Goal: Task Accomplishment & Management: Complete application form

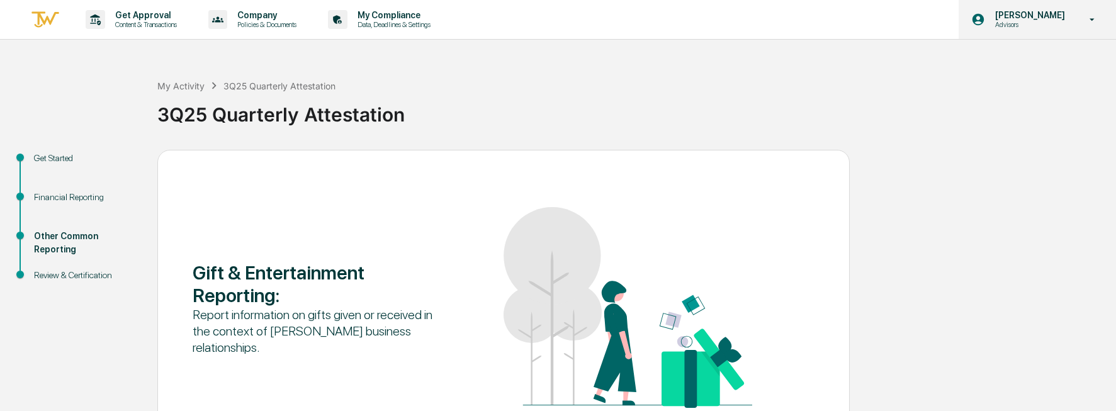
click at [1071, 13] on p "[PERSON_NAME]" at bounding box center [1028, 15] width 86 height 10
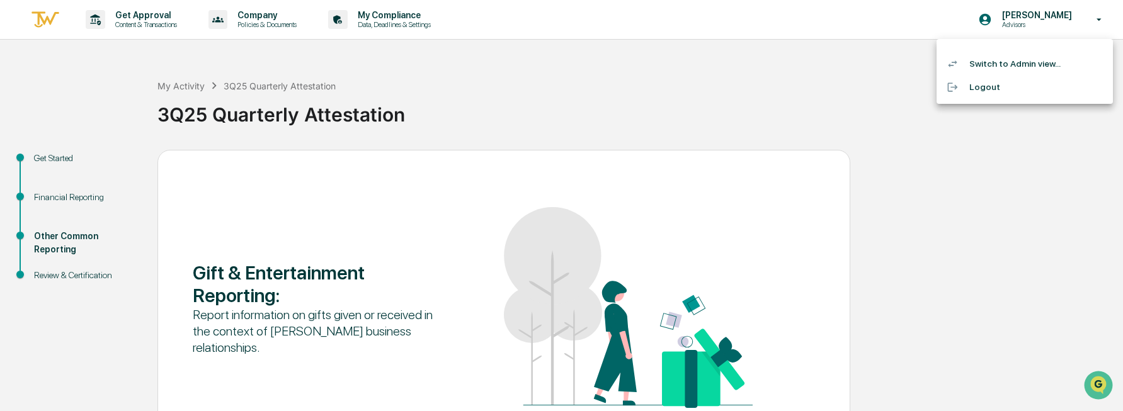
click at [1033, 69] on li "Switch to Admin view..." at bounding box center [1024, 63] width 176 height 23
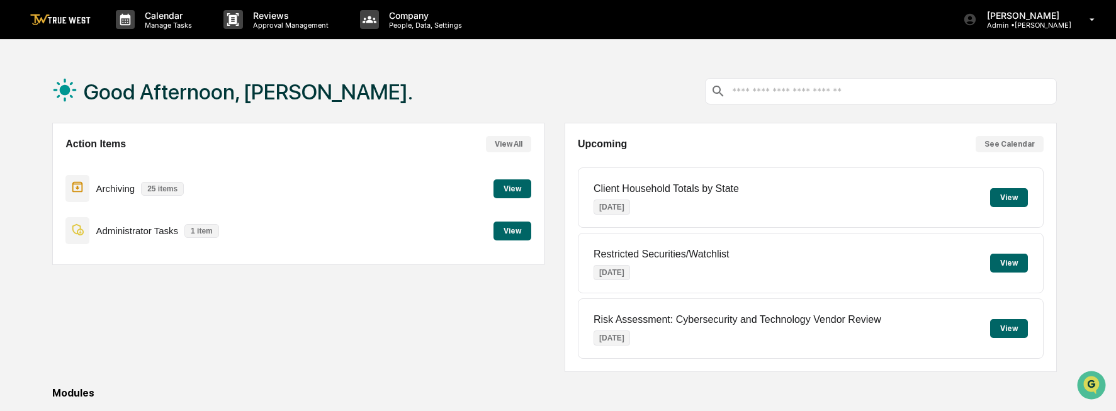
click at [506, 230] on button "View" at bounding box center [513, 231] width 38 height 19
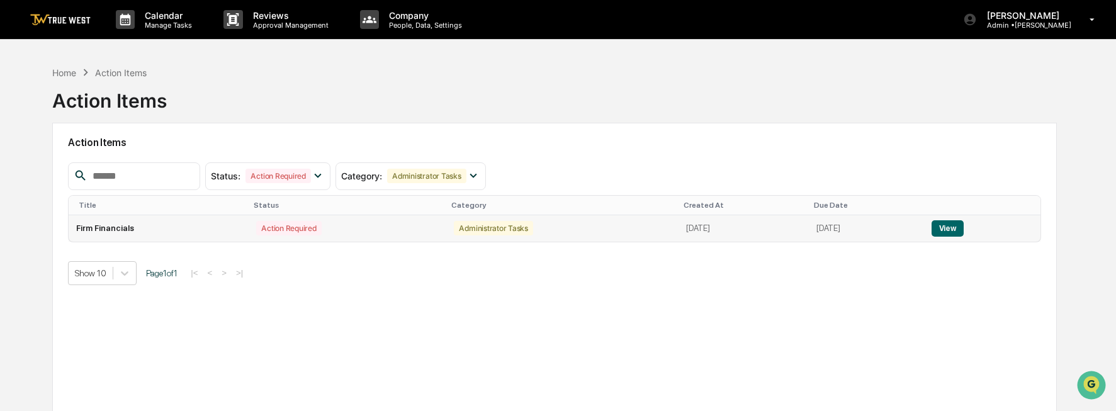
click at [960, 232] on button "View" at bounding box center [948, 228] width 32 height 16
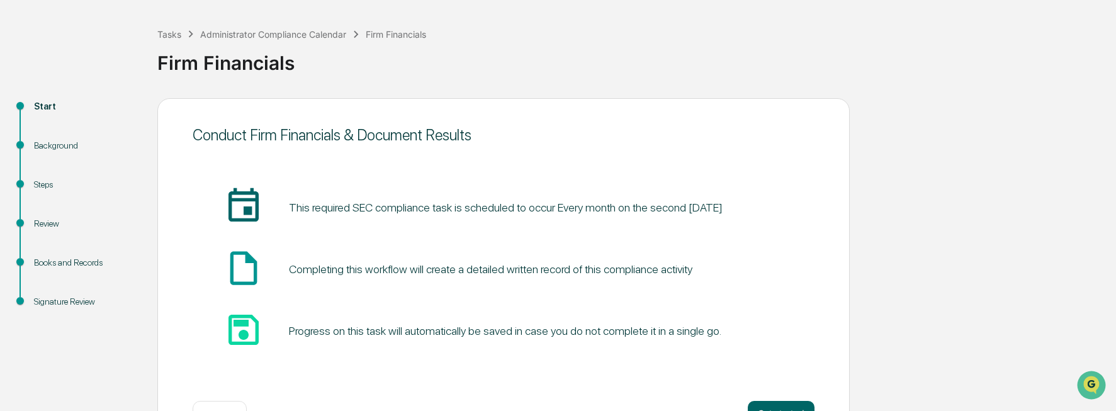
scroll to position [96, 0]
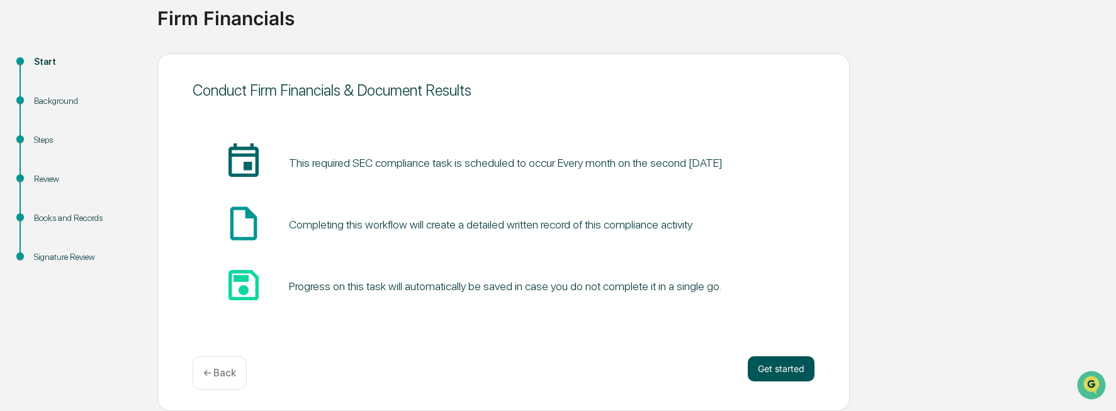
click at [777, 368] on button "Get started" at bounding box center [781, 368] width 67 height 25
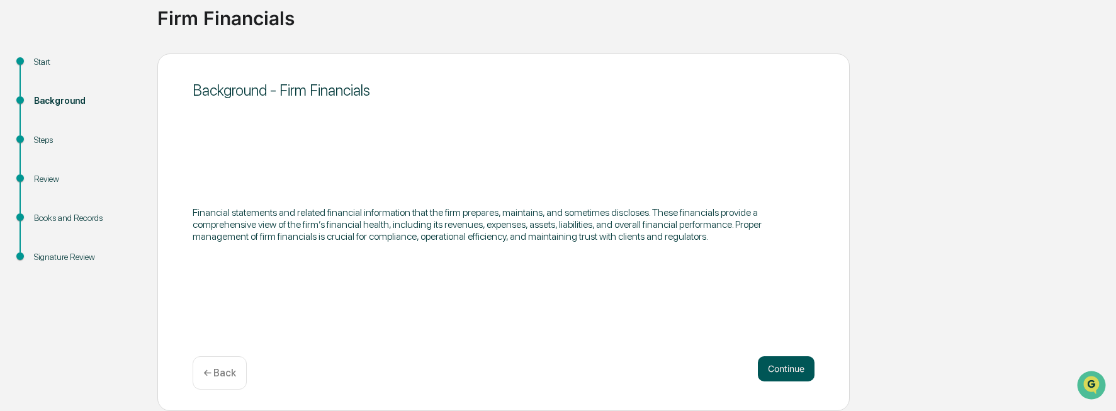
click at [803, 360] on button "Continue" at bounding box center [786, 368] width 57 height 25
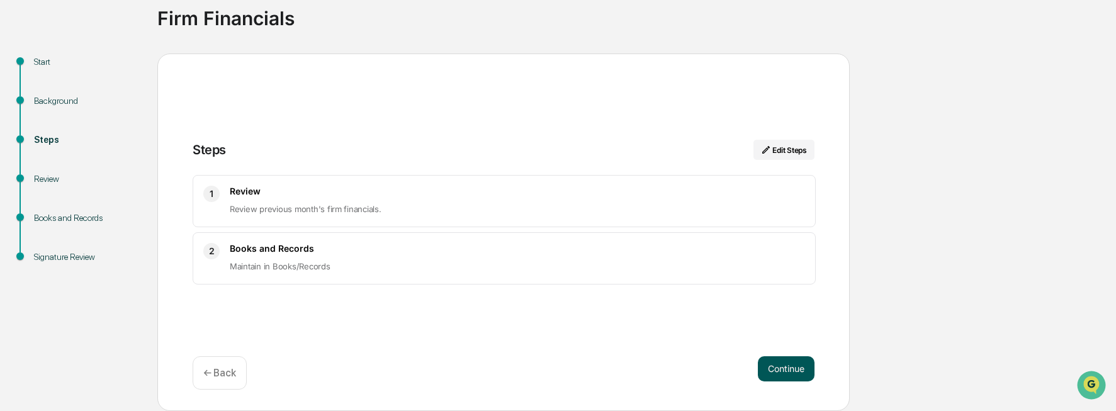
click at [799, 375] on button "Continue" at bounding box center [786, 368] width 57 height 25
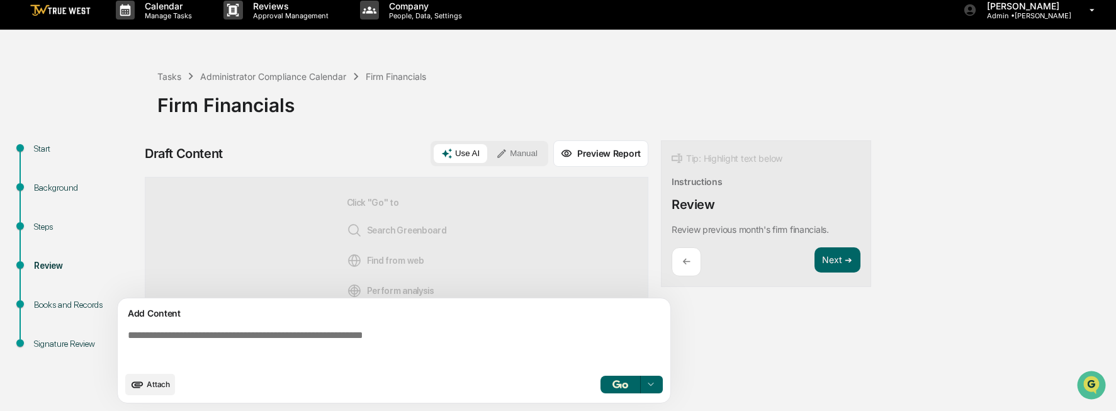
scroll to position [9, 0]
click at [616, 383] on img "button" at bounding box center [620, 384] width 15 height 8
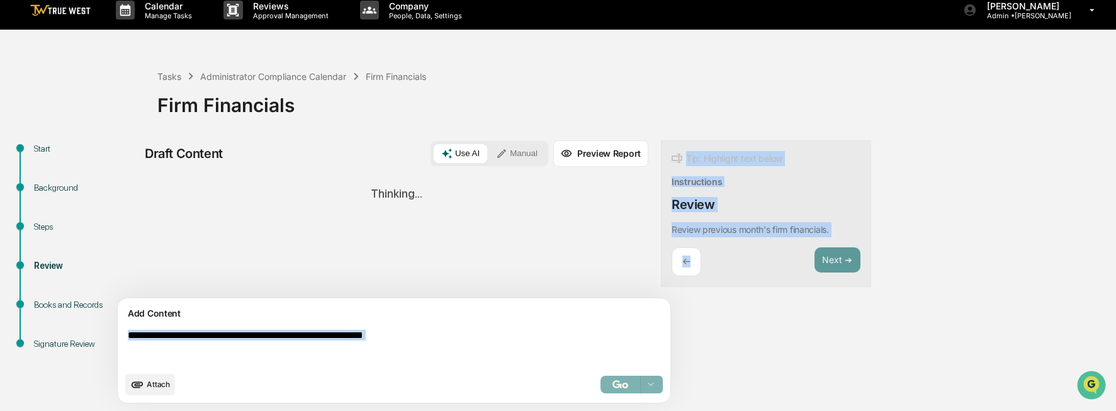
click at [720, 358] on div "Draft Content Use AI Manual Preview Report Sources Thinking... Add Content Atta…" at bounding box center [497, 275] width 705 height 271
click at [747, 347] on div "Draft Content Use AI Manual Preview Report Sources Thinking... Add Content Atta…" at bounding box center [497, 275] width 705 height 271
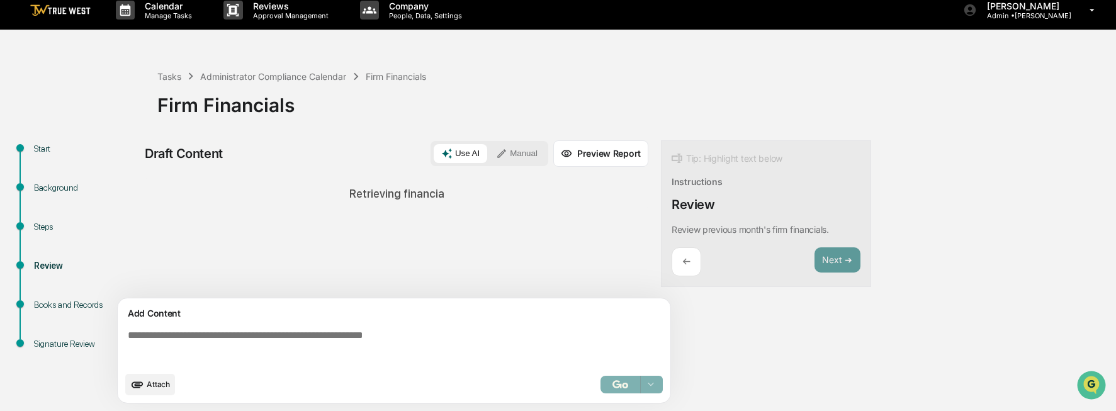
click at [431, 218] on div "Retrieving financia" at bounding box center [397, 198] width 504 height 43
click at [514, 150] on button "Manual" at bounding box center [517, 153] width 57 height 19
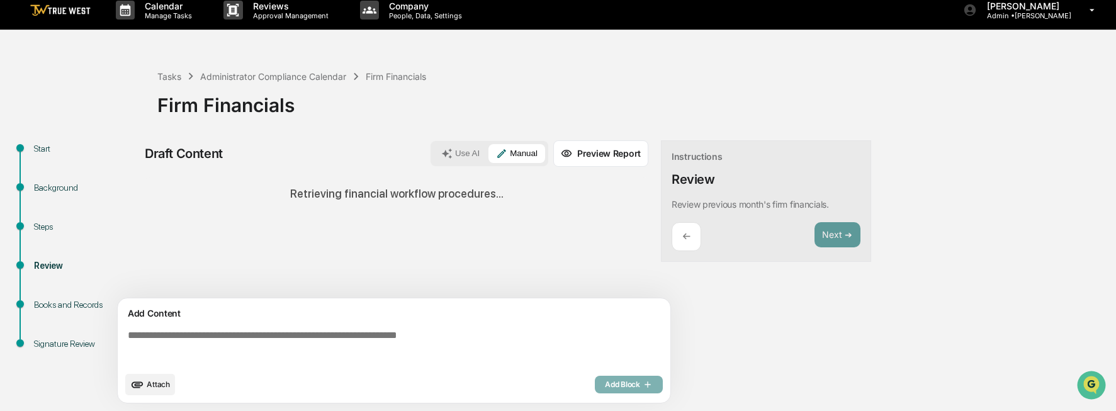
click at [451, 201] on div "Retrieving financial workflow procedures..." at bounding box center [397, 193] width 504 height 33
click at [617, 155] on button "Preview Report" at bounding box center [600, 153] width 95 height 26
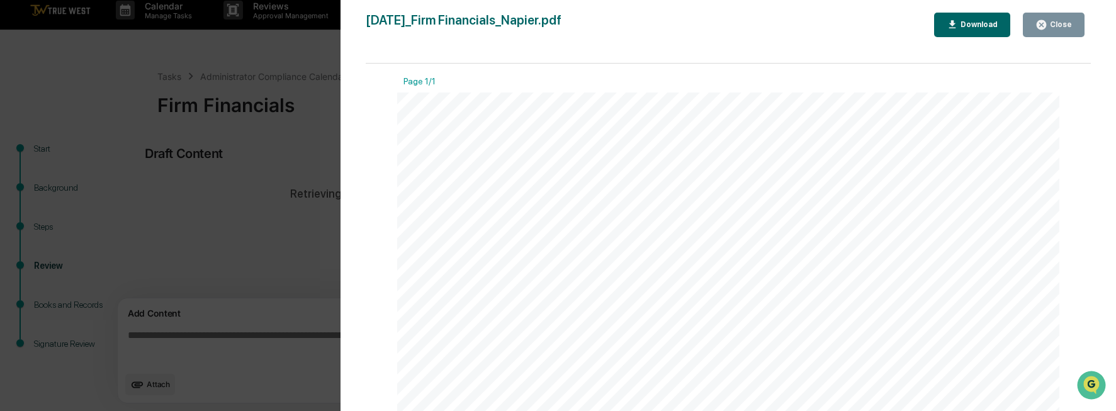
click at [1060, 23] on div "Close" at bounding box center [1060, 24] width 25 height 9
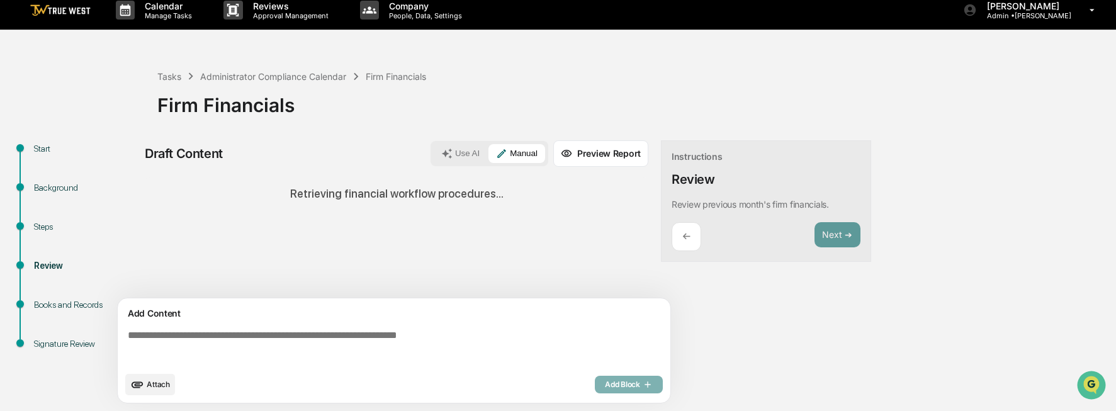
click at [828, 251] on div "Instructions Review Review previous month's firm financials. ← Next ➔" at bounding box center [766, 201] width 210 height 122
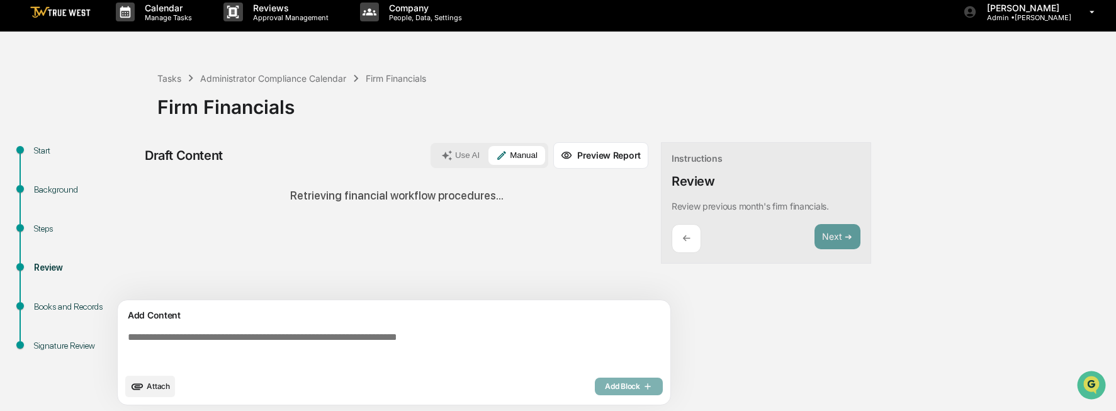
scroll to position [9, 0]
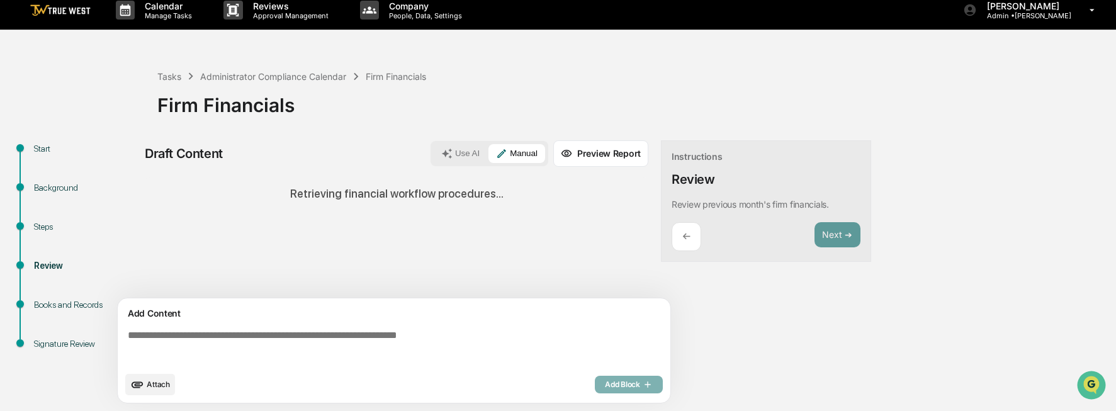
click at [397, 202] on div "Retrieving financial workflow procedures..." at bounding box center [397, 193] width 504 height 33
click at [469, 165] on div "Use AI Manual" at bounding box center [490, 153] width 118 height 25
click at [479, 156] on button "Use AI" at bounding box center [461, 153] width 54 height 19
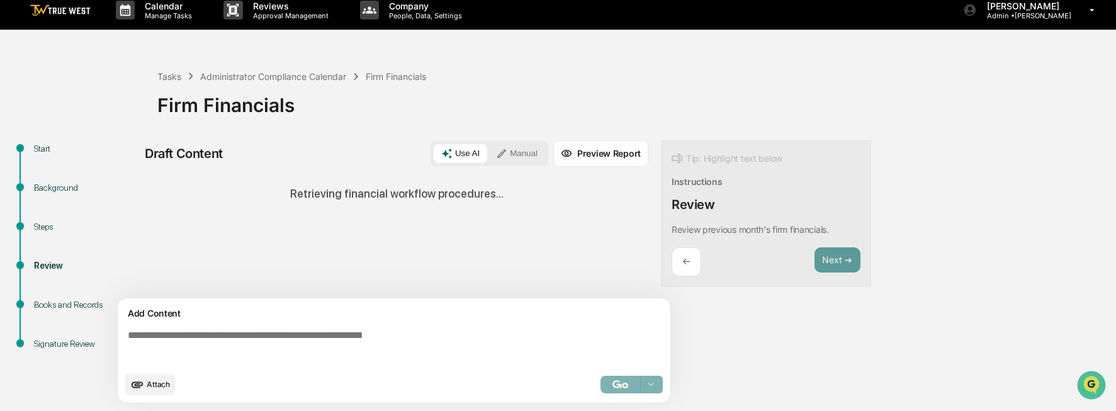
click at [503, 152] on icon at bounding box center [501, 153] width 11 height 11
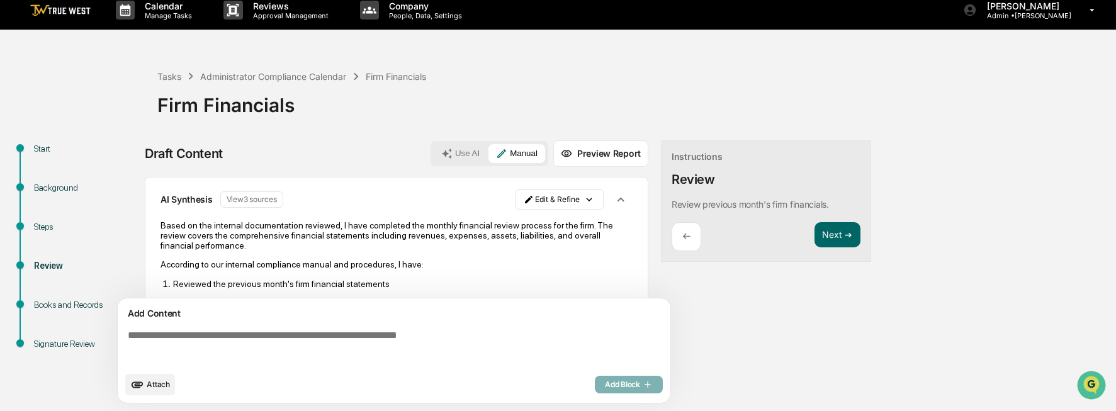
click at [679, 236] on div "←" at bounding box center [687, 237] width 30 height 30
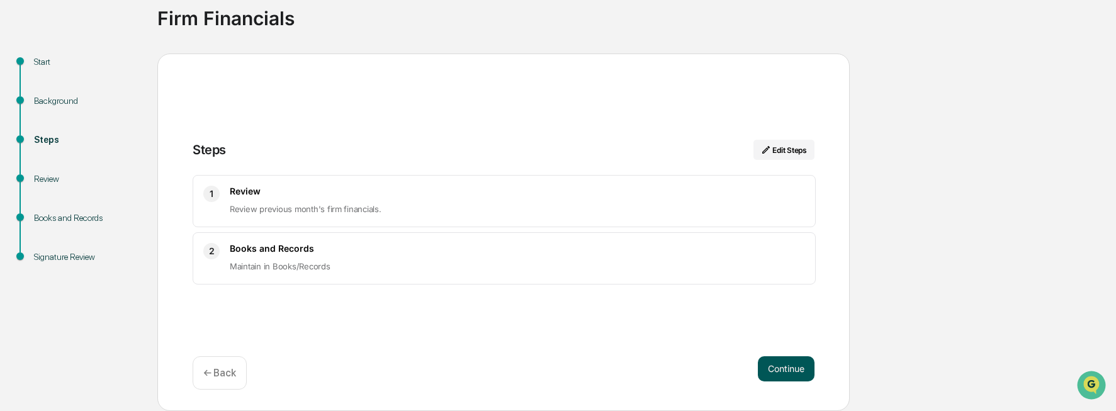
click at [789, 373] on button "Continue" at bounding box center [786, 368] width 57 height 25
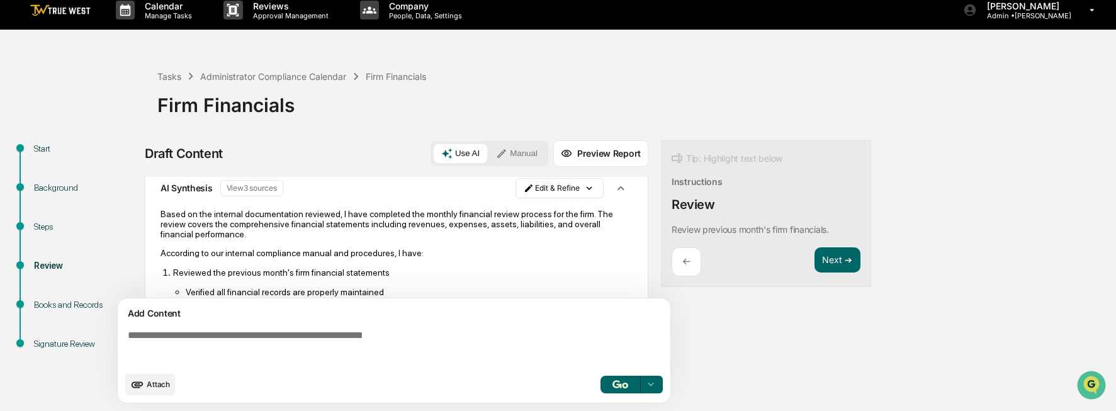
scroll to position [0, 0]
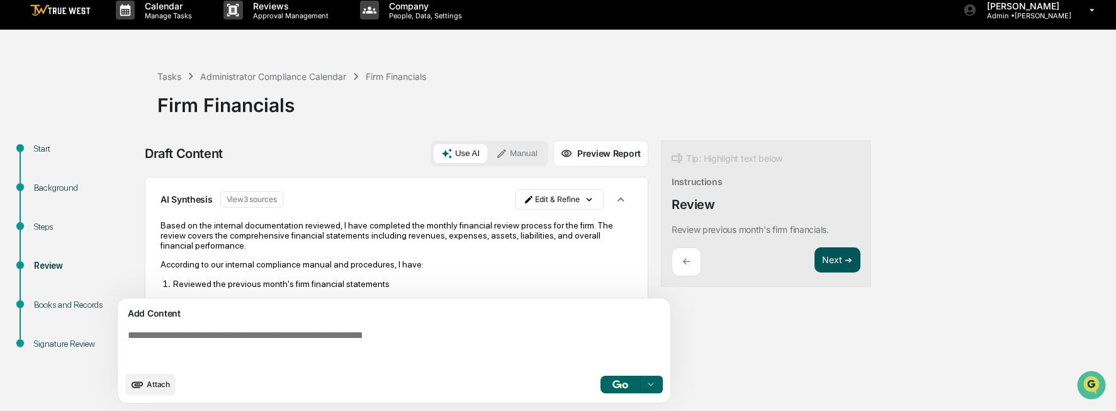
click at [839, 261] on button "Next ➔" at bounding box center [838, 260] width 46 height 26
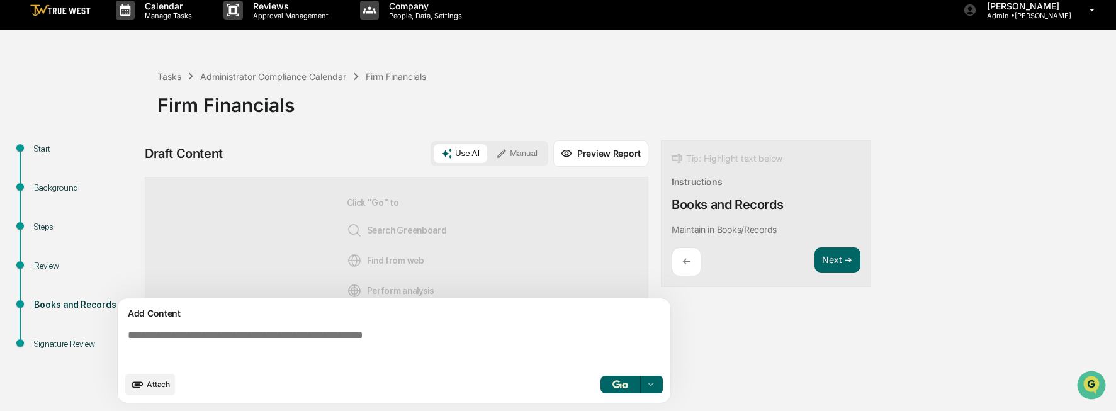
click at [605, 384] on button "button" at bounding box center [621, 385] width 40 height 18
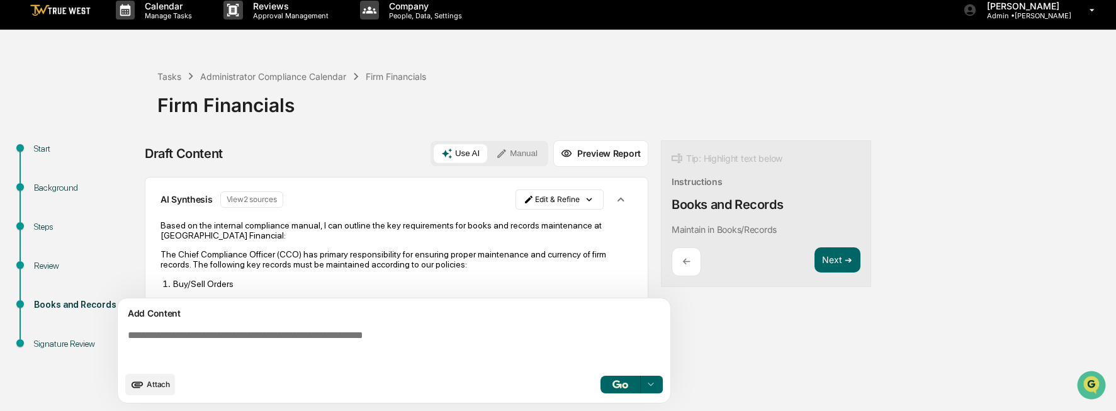
click at [1019, 98] on div "Firm Financials" at bounding box center [633, 100] width 953 height 33
click at [514, 151] on button "Manual" at bounding box center [517, 153] width 57 height 19
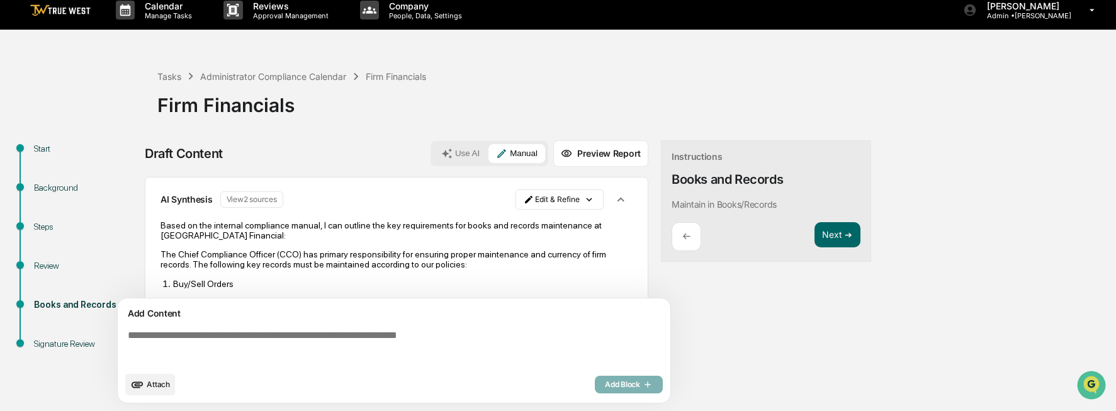
click at [468, 155] on button "Use AI" at bounding box center [461, 153] width 54 height 19
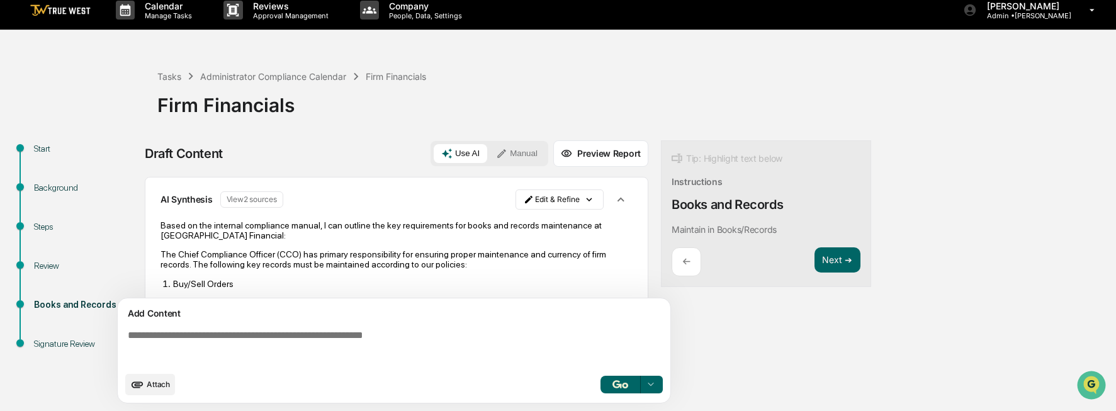
click at [527, 155] on button "Manual" at bounding box center [517, 153] width 57 height 19
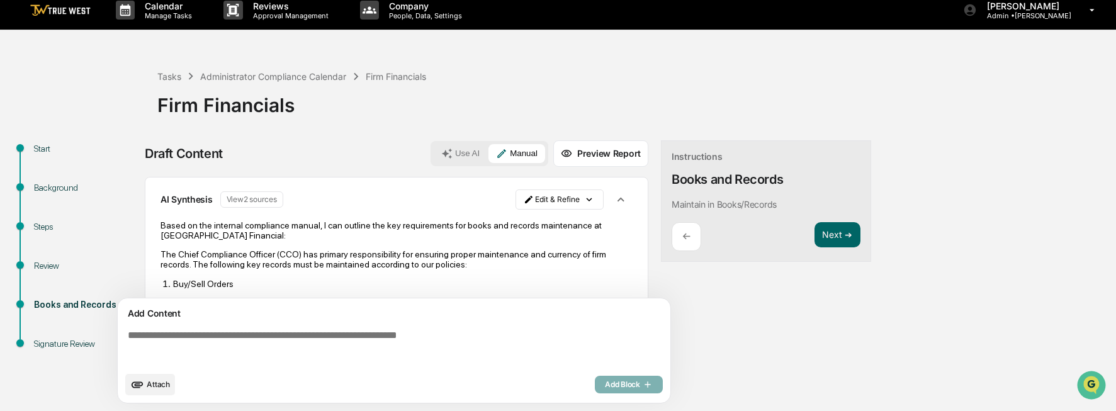
click at [415, 340] on textarea at bounding box center [397, 347] width 548 height 45
click at [220, 342] on textarea at bounding box center [397, 347] width 548 height 45
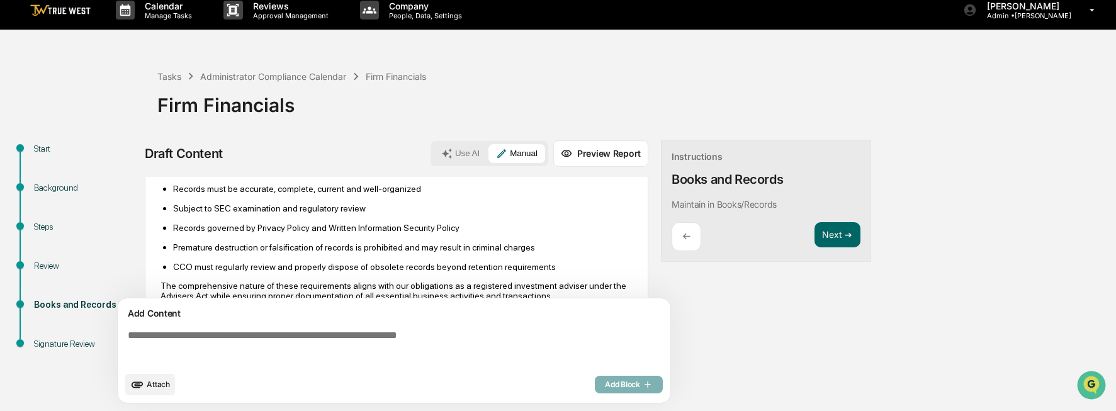
scroll to position [567, 0]
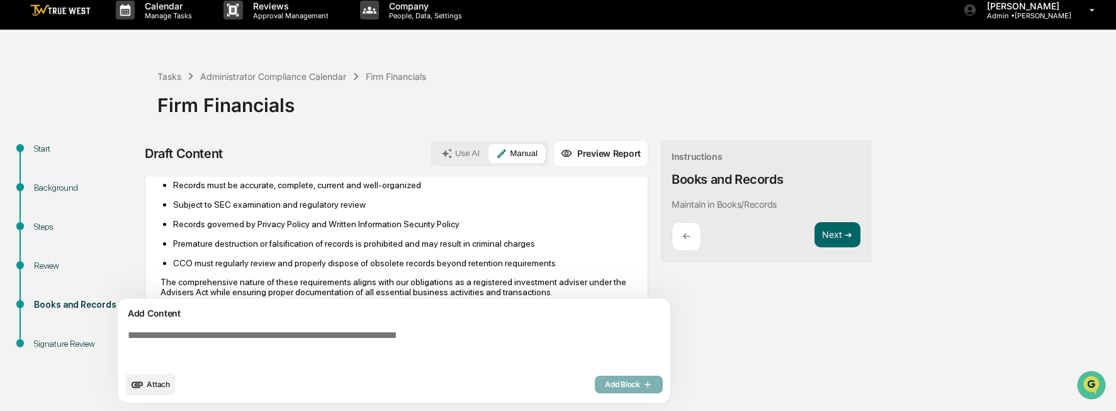
click at [193, 230] on ul "Records must be accurate, complete, current and well-organized Subject to SEC e…" at bounding box center [397, 223] width 472 height 89
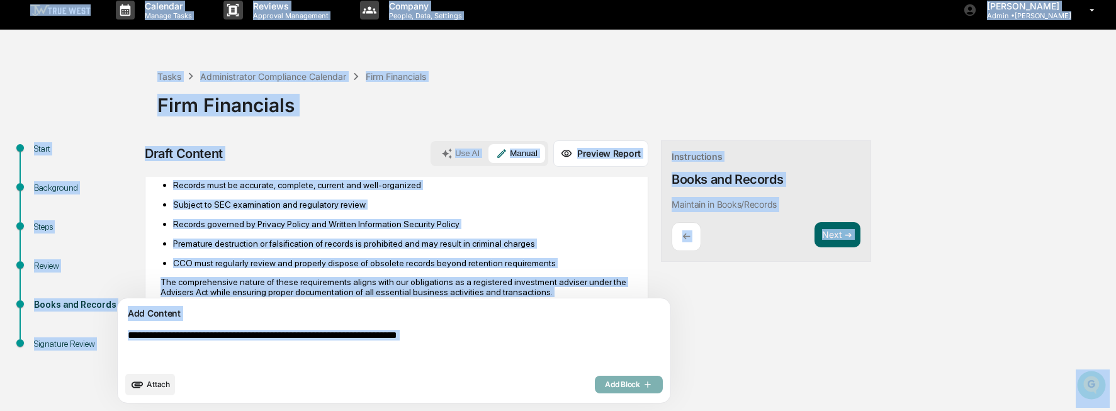
click at [234, 226] on p "Records governed by Privacy Policy and Written Information Security Policy" at bounding box center [403, 224] width 460 height 10
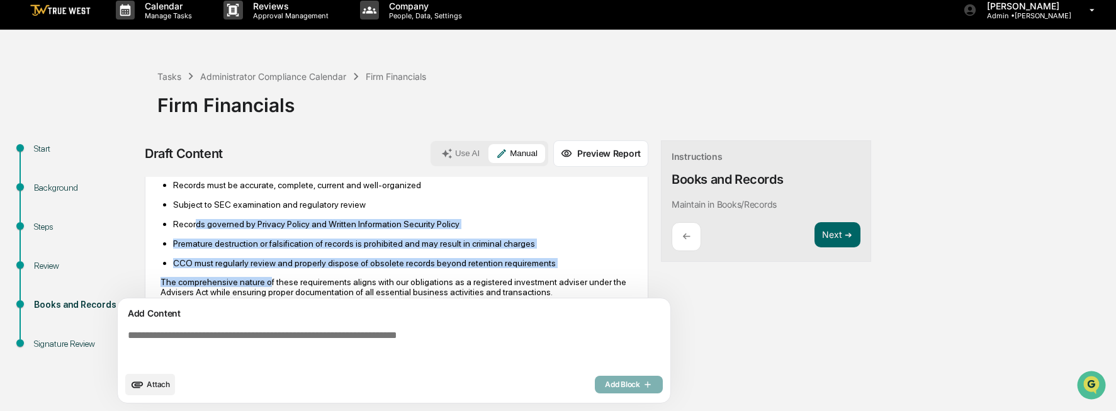
drag, startPoint x: 196, startPoint y: 228, endPoint x: 266, endPoint y: 271, distance: 81.4
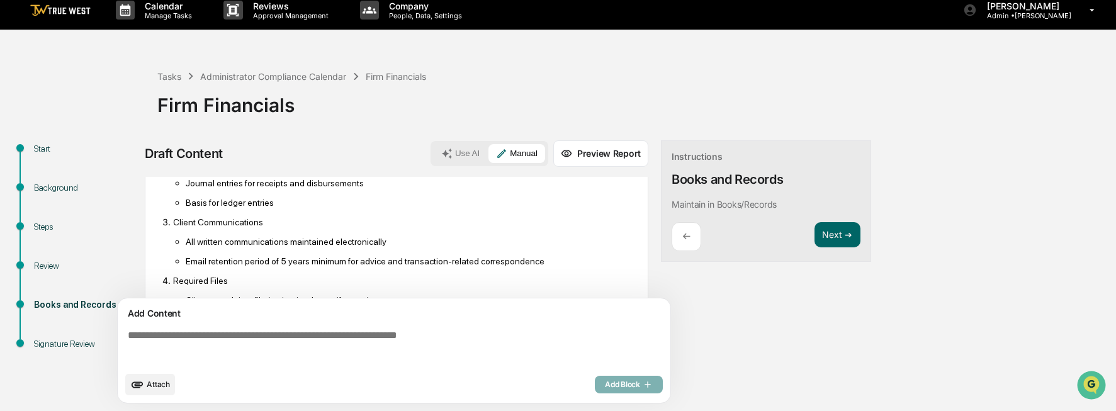
scroll to position [0, 0]
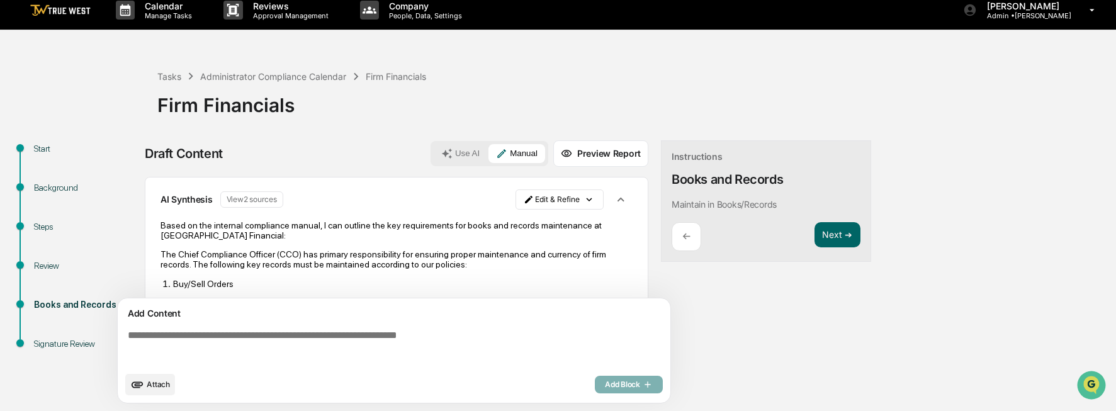
click at [698, 230] on div "←" at bounding box center [687, 237] width 30 height 30
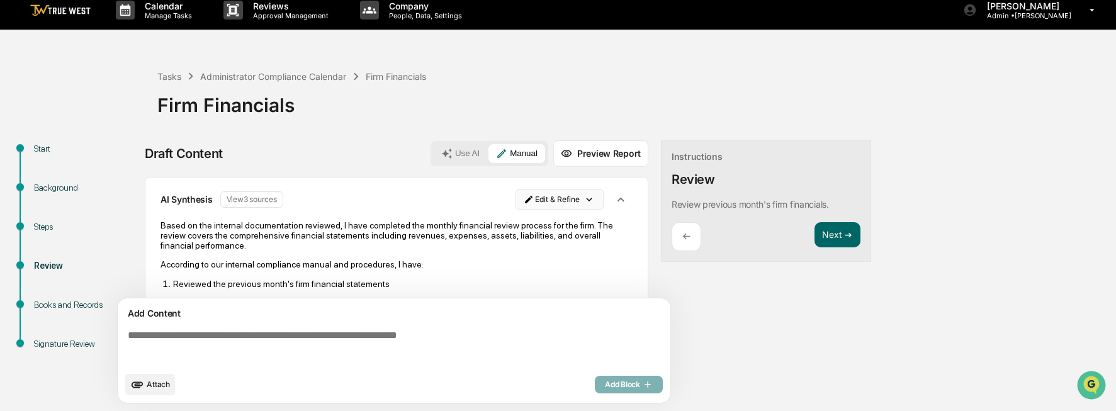
click at [559, 200] on html "Calendar Manage Tasks Reviews Approval Management Company People, Data, Setting…" at bounding box center [558, 196] width 1116 height 411
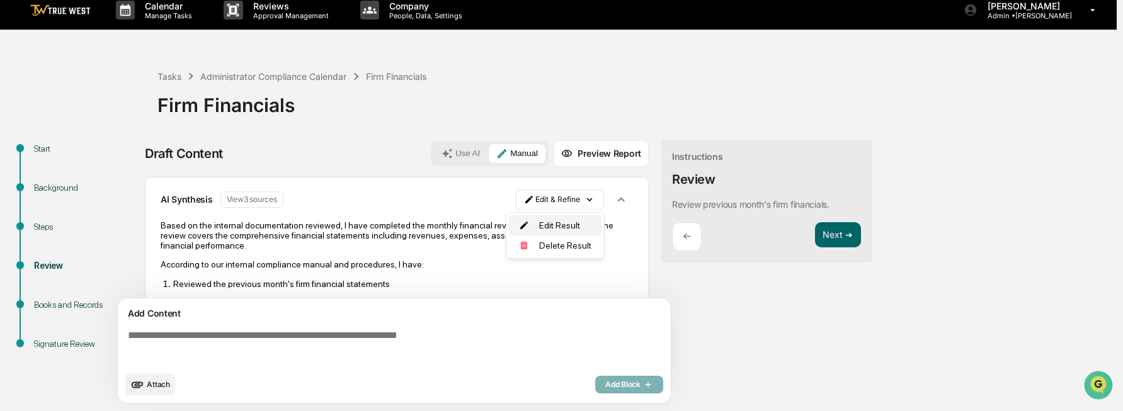
click at [565, 225] on div "Edit Result" at bounding box center [555, 225] width 93 height 20
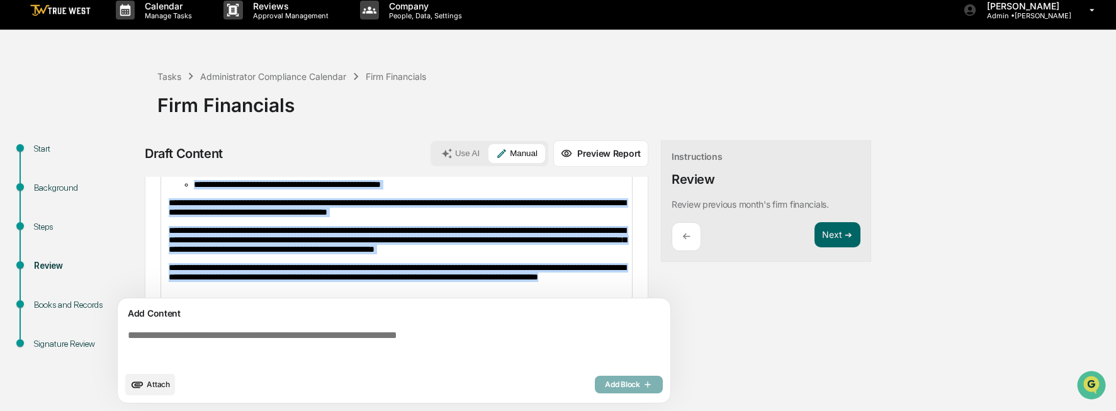
scroll to position [302, 0]
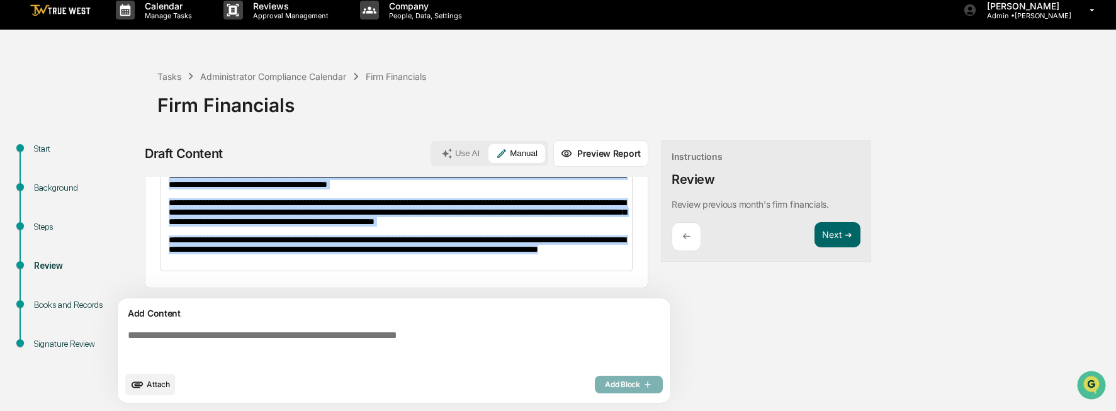
drag, startPoint x: 169, startPoint y: 258, endPoint x: 348, endPoint y: 385, distance: 219.8
click at [348, 385] on div "**********" at bounding box center [397, 294] width 504 height 234
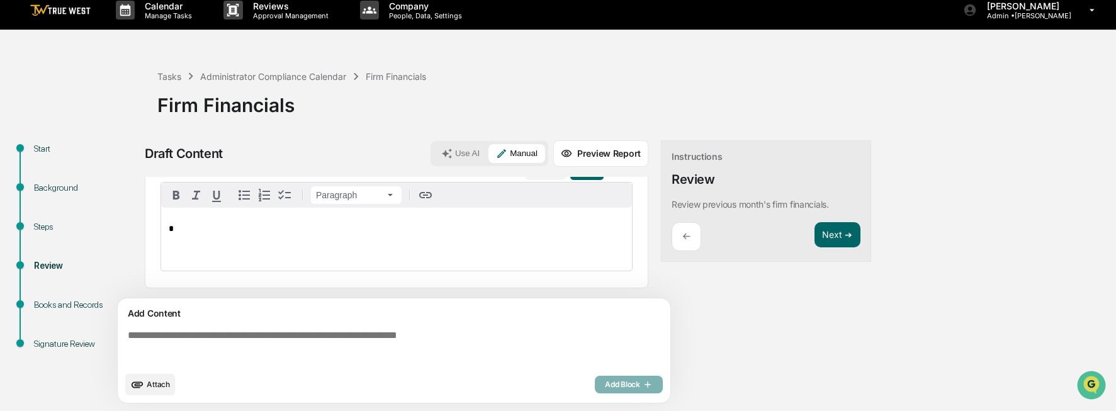
scroll to position [30, 0]
click at [834, 241] on button "Next ➔" at bounding box center [838, 235] width 46 height 26
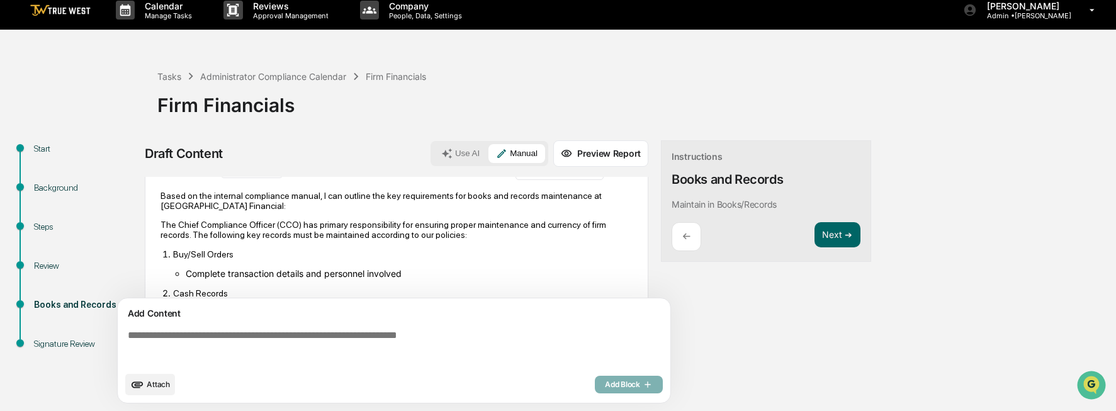
scroll to position [0, 0]
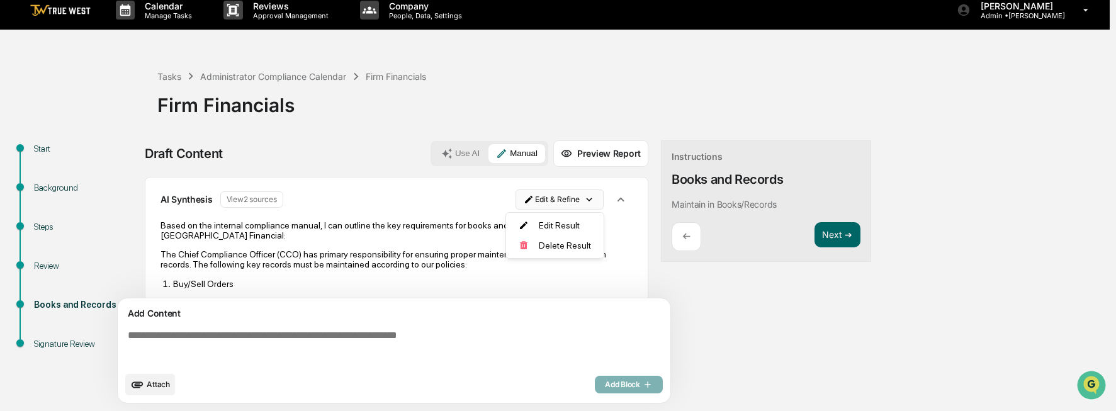
click at [560, 203] on html "Calendar Manage Tasks Reviews Approval Management Company People, Data, Setting…" at bounding box center [558, 196] width 1116 height 411
click at [550, 223] on div "Edit Result" at bounding box center [555, 225] width 93 height 20
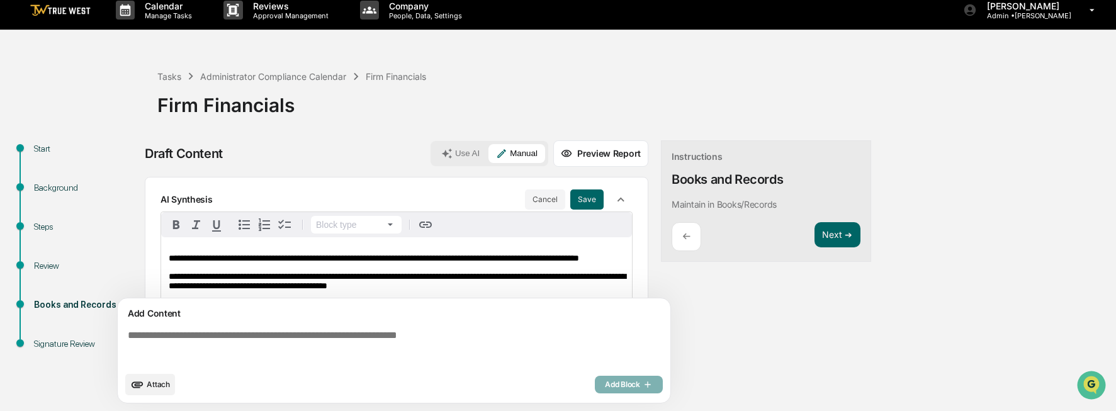
click at [297, 262] on span "**********" at bounding box center [374, 258] width 411 height 9
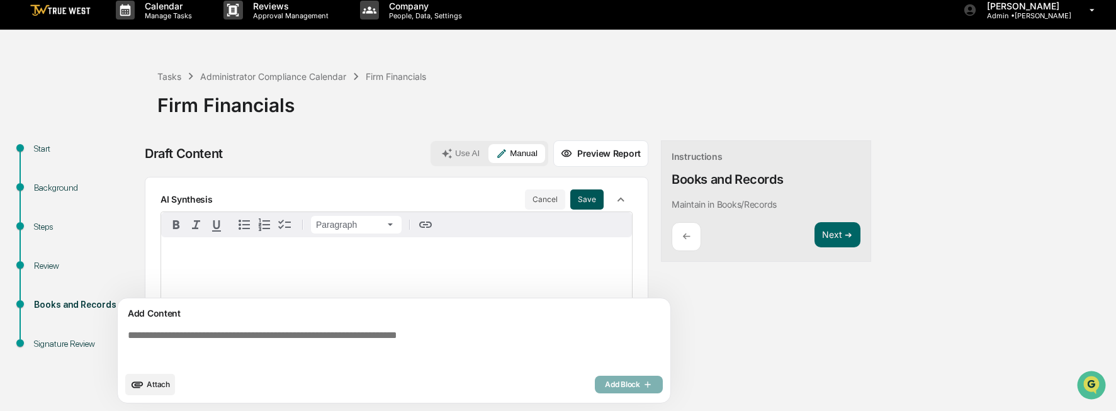
click at [575, 198] on button "Save" at bounding box center [586, 200] width 33 height 20
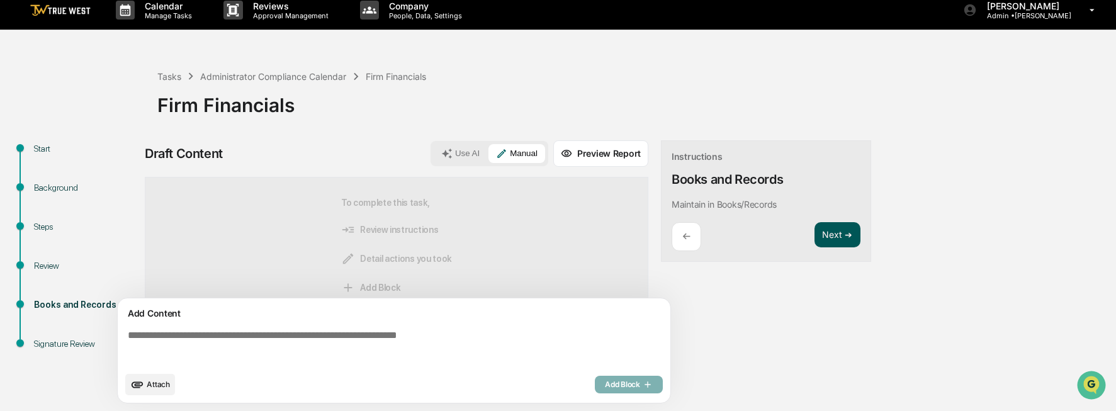
click at [847, 235] on button "Next ➔" at bounding box center [838, 235] width 46 height 26
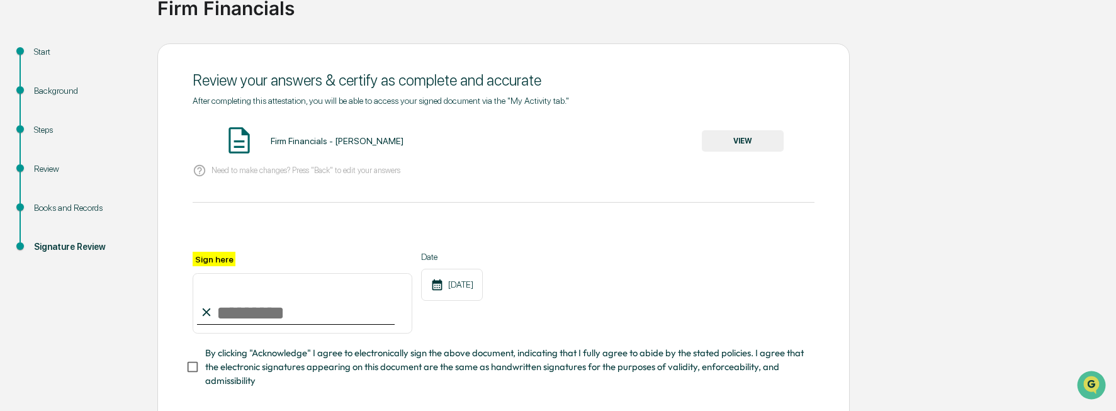
scroll to position [174, 0]
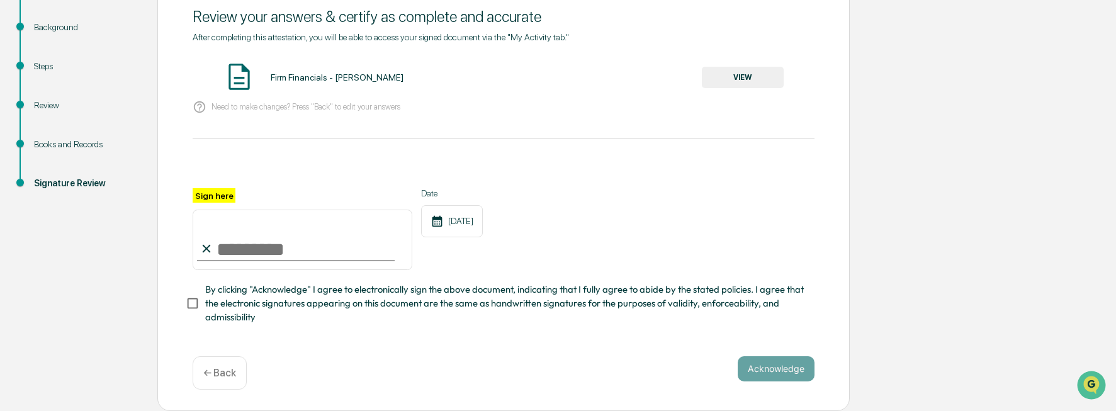
click at [316, 252] on input "Sign here" at bounding box center [303, 240] width 220 height 60
type input "**********"
click at [792, 365] on button "Acknowledge" at bounding box center [776, 368] width 77 height 25
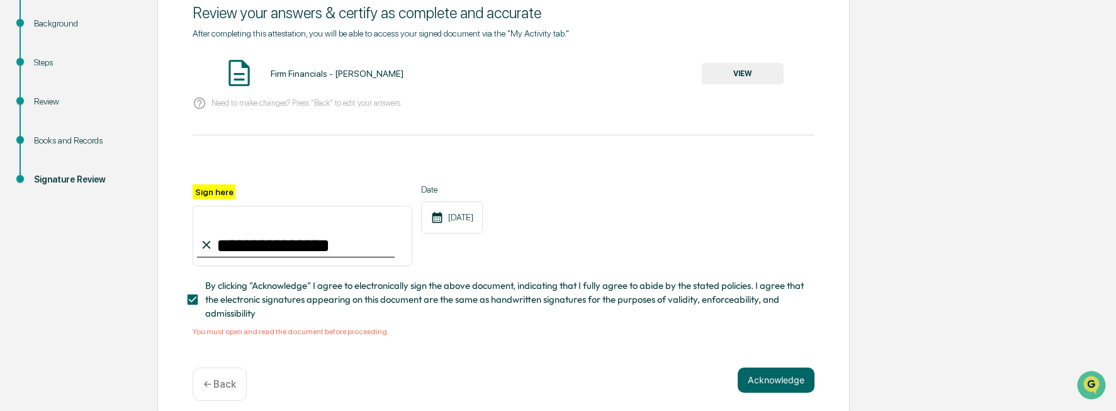
click at [281, 69] on div "Firm Financials - Alex Weiss" at bounding box center [337, 74] width 133 height 10
click at [242, 74] on img at bounding box center [239, 72] width 31 height 31
click at [735, 72] on button "VIEW" at bounding box center [743, 73] width 82 height 21
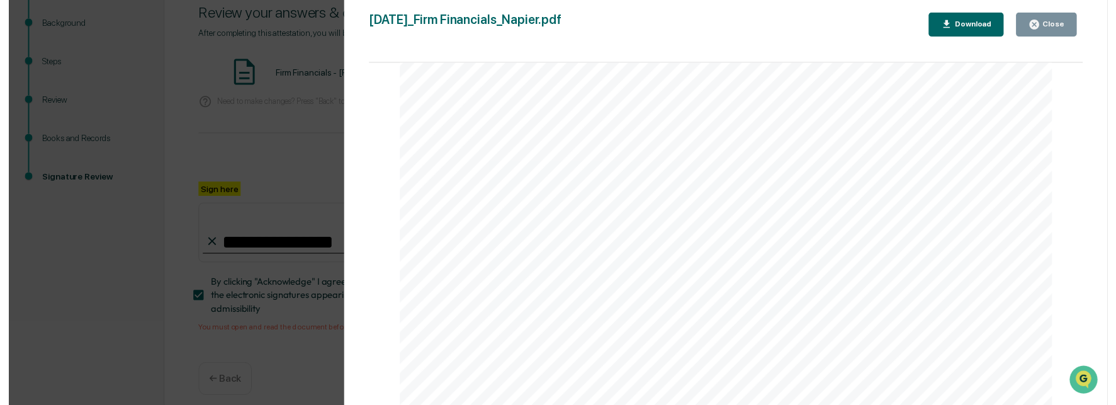
scroll to position [1322, 0]
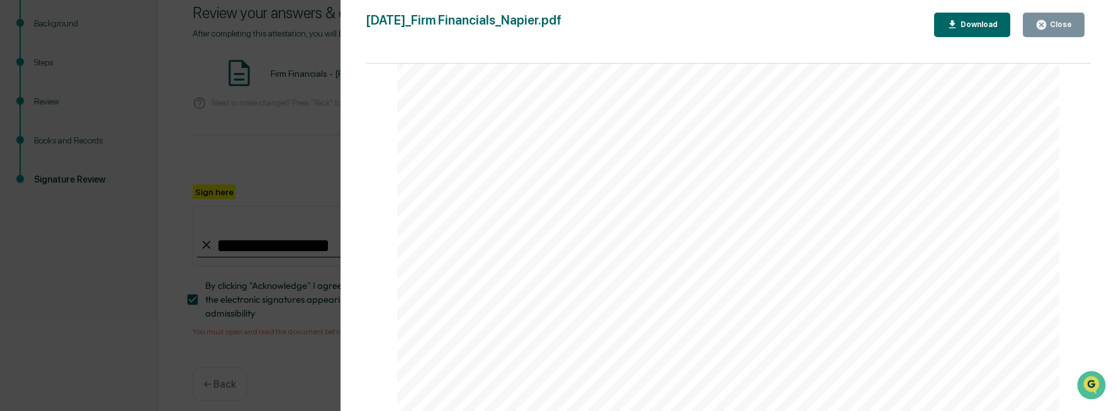
click at [1052, 21] on div "Close" at bounding box center [1060, 24] width 25 height 9
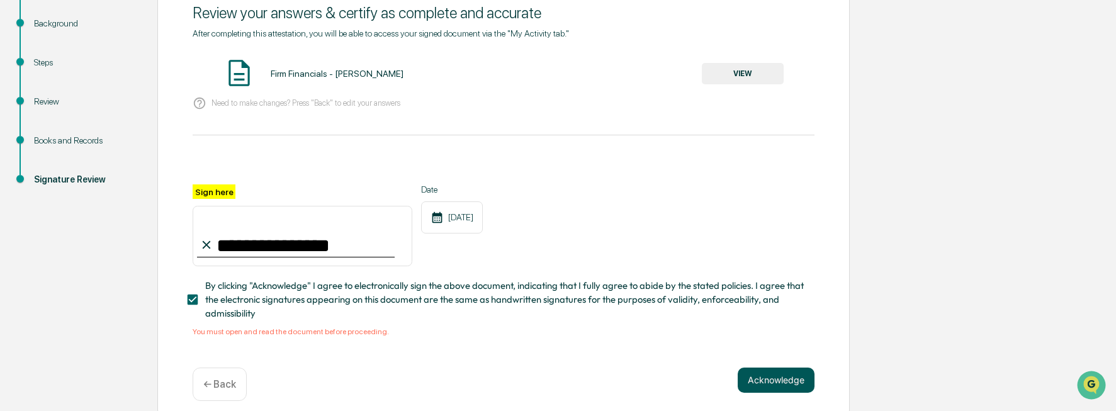
click at [778, 385] on button "Acknowledge" at bounding box center [776, 380] width 77 height 25
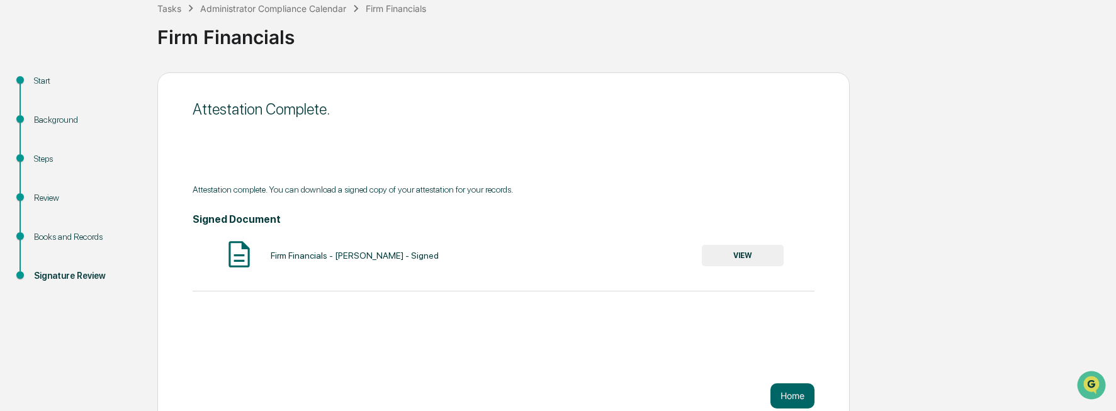
scroll to position [96, 0]
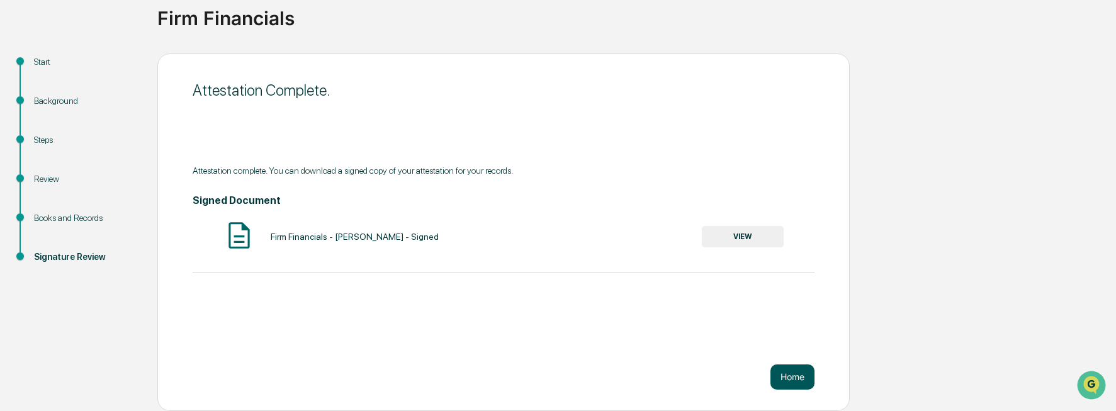
click at [793, 375] on button "Home" at bounding box center [793, 377] width 44 height 25
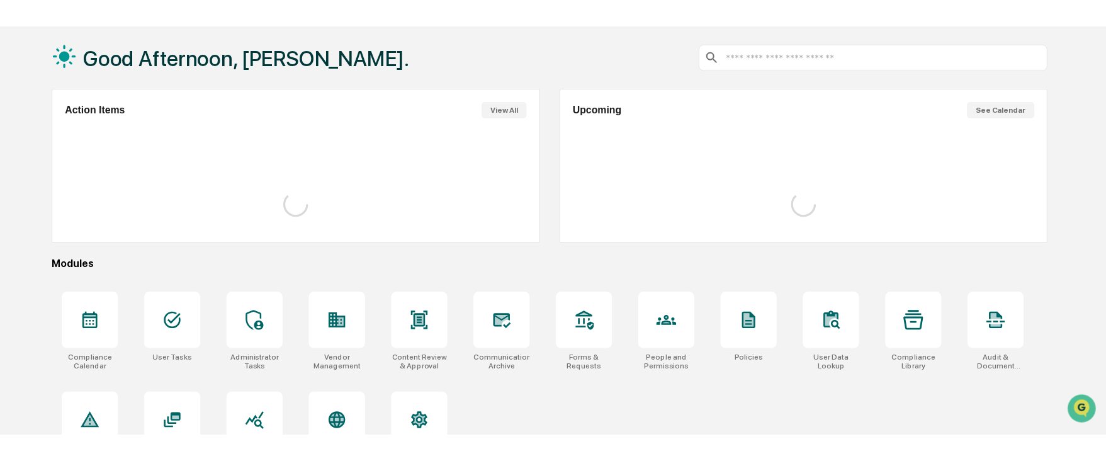
scroll to position [96, 0]
